Goal: Information Seeking & Learning: Learn about a topic

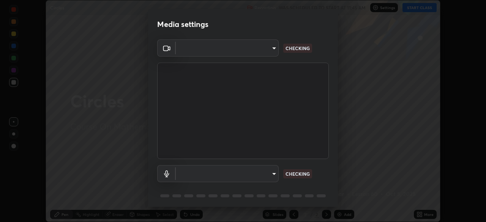
scroll to position [27, 0]
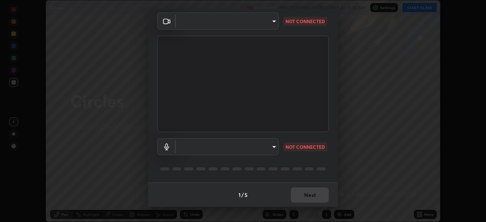
type input "5402053dac797fbd6203b9055fefd71c8703e877445e1219393e3e645ba4b0f2"
type input "a3a3097e40d18425eb5f5ea4a7a0b0ef9c34029afdfcc8a89851ecbf290cf957"
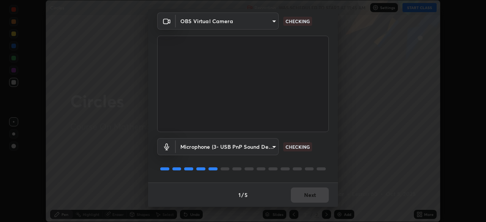
click at [307, 195] on button "Next" at bounding box center [310, 194] width 38 height 15
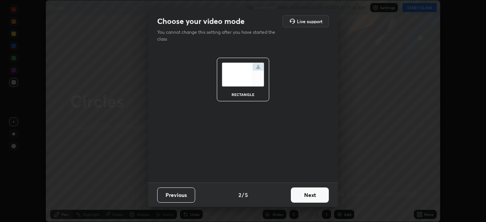
scroll to position [0, 0]
click at [306, 196] on button "Next" at bounding box center [310, 194] width 38 height 15
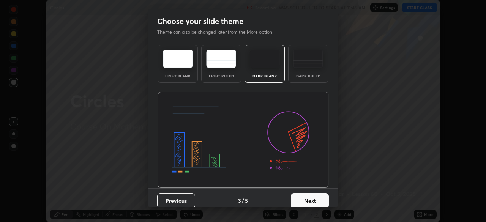
click at [306, 196] on button "Next" at bounding box center [310, 200] width 38 height 15
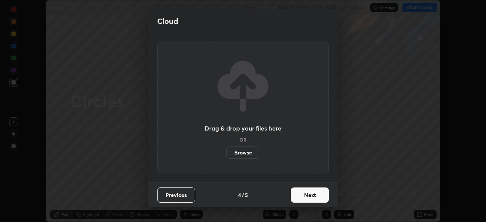
click at [306, 196] on button "Next" at bounding box center [310, 194] width 38 height 15
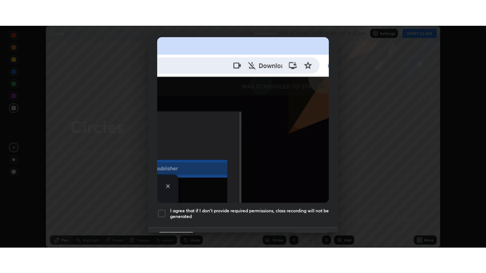
scroll to position [176, 0]
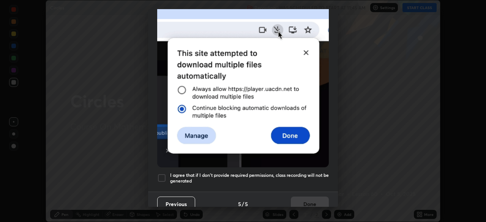
click at [163, 173] on div at bounding box center [161, 177] width 9 height 9
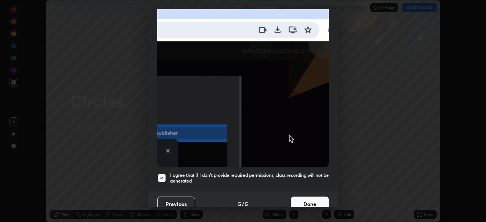
click at [303, 200] on button "Done" at bounding box center [310, 204] width 38 height 15
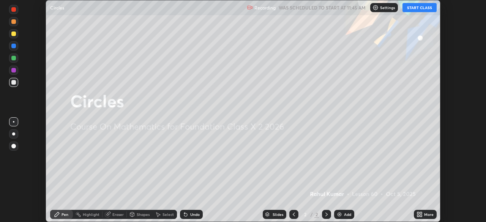
click at [414, 8] on button "START CLASS" at bounding box center [419, 7] width 34 height 9
click at [418, 216] on icon at bounding box center [418, 216] width 2 height 2
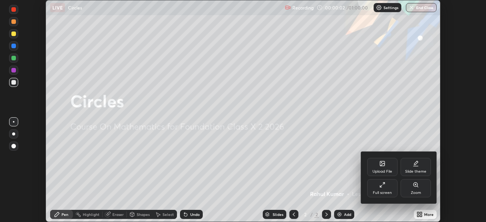
click at [380, 187] on icon at bounding box center [382, 185] width 6 height 6
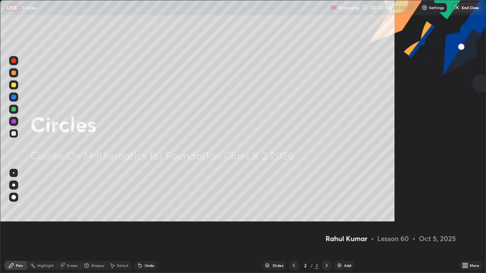
scroll to position [273, 486]
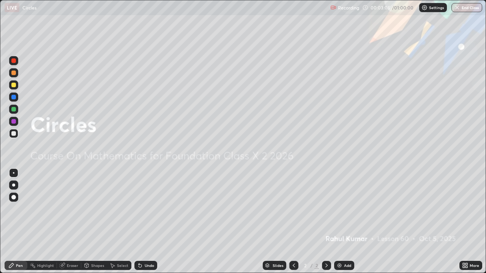
click at [434, 6] on p "Settings" at bounding box center [436, 8] width 15 height 4
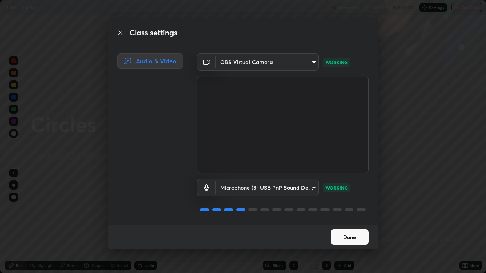
click at [354, 222] on button "Done" at bounding box center [350, 237] width 38 height 15
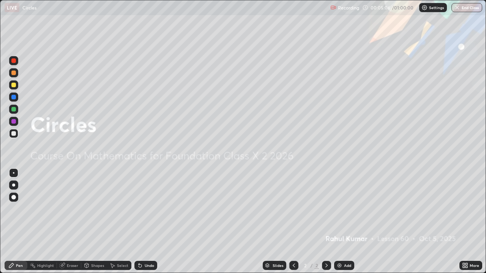
click at [325, 222] on icon at bounding box center [326, 266] width 6 height 6
click at [342, 222] on div "Add" at bounding box center [344, 265] width 20 height 9
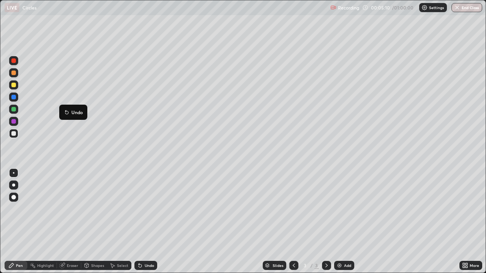
click at [16, 121] on div at bounding box center [13, 121] width 5 height 5
click at [146, 222] on div "Undo" at bounding box center [145, 265] width 23 height 9
click at [15, 193] on div at bounding box center [13, 197] width 9 height 9
click at [148, 222] on div "Undo" at bounding box center [149, 266] width 9 height 4
click at [146, 222] on div "Undo" at bounding box center [149, 266] width 9 height 4
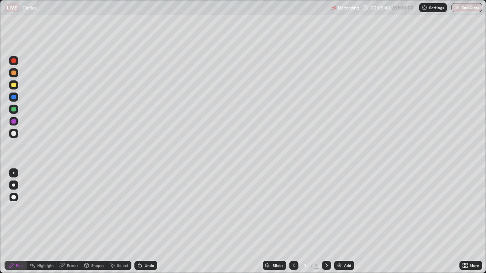
click at [145, 222] on div "Undo" at bounding box center [149, 266] width 9 height 4
click at [143, 222] on div "Undo" at bounding box center [145, 265] width 23 height 9
click at [145, 222] on div "Undo" at bounding box center [149, 266] width 9 height 4
click at [427, 7] on img at bounding box center [424, 8] width 6 height 6
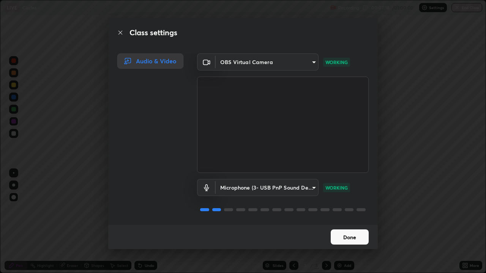
click at [346, 222] on button "Done" at bounding box center [350, 237] width 38 height 15
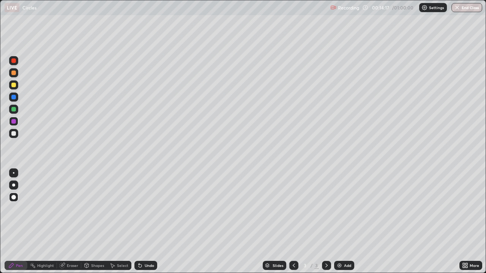
click at [150, 222] on div "Undo" at bounding box center [145, 265] width 23 height 9
click at [142, 222] on div "Undo" at bounding box center [144, 265] width 26 height 15
click at [146, 222] on div "Undo" at bounding box center [145, 265] width 23 height 9
click at [150, 222] on div "Undo" at bounding box center [149, 266] width 9 height 4
click at [45, 222] on div "Highlight" at bounding box center [45, 266] width 17 height 4
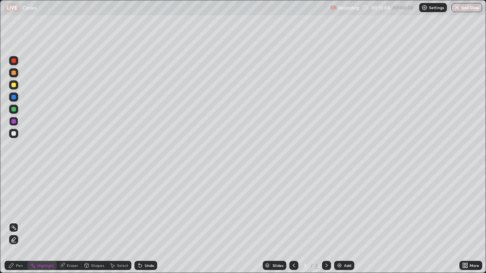
click at [14, 88] on div at bounding box center [13, 84] width 9 height 9
click at [147, 222] on div "Undo" at bounding box center [149, 266] width 9 height 4
click at [148, 222] on div "Undo" at bounding box center [149, 266] width 9 height 4
click at [13, 122] on div at bounding box center [13, 121] width 5 height 5
click at [17, 222] on div "Pen" at bounding box center [19, 266] width 7 height 4
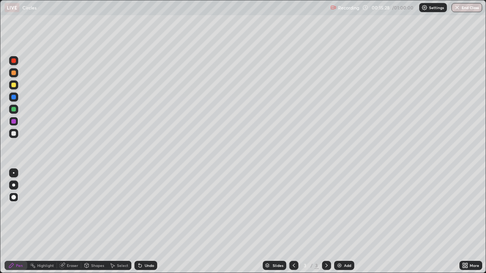
click at [14, 86] on div at bounding box center [13, 85] width 5 height 5
click at [14, 134] on div at bounding box center [13, 133] width 5 height 5
click at [70, 222] on div "Eraser" at bounding box center [72, 266] width 11 height 4
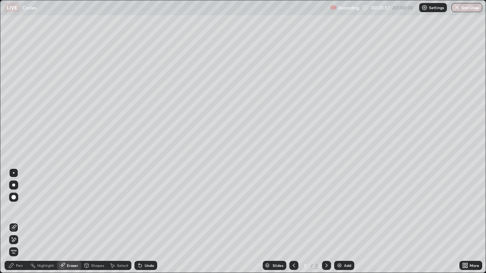
click at [43, 222] on div "Highlight" at bounding box center [45, 266] width 17 height 4
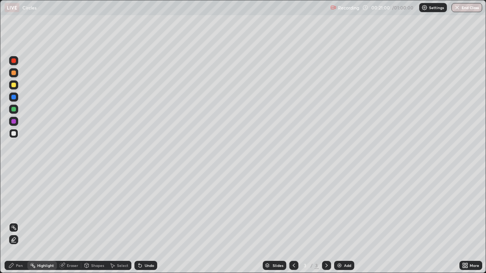
click at [145, 222] on div "Undo" at bounding box center [149, 266] width 9 height 4
click at [326, 222] on icon at bounding box center [326, 266] width 6 height 6
click at [348, 222] on div "Add" at bounding box center [347, 266] width 7 height 4
click at [141, 222] on icon at bounding box center [140, 266] width 6 height 6
click at [140, 222] on icon at bounding box center [140, 266] width 3 height 3
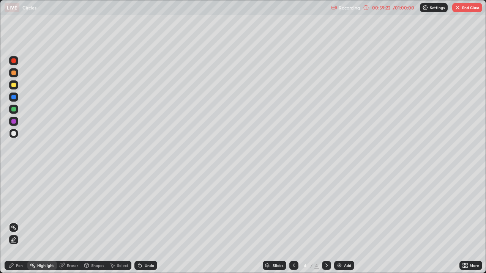
click at [463, 9] on button "End Class" at bounding box center [467, 7] width 30 height 9
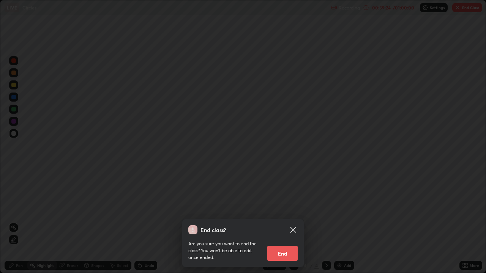
click at [287, 222] on button "End" at bounding box center [282, 253] width 30 height 15
